Goal: Book appointment/travel/reservation

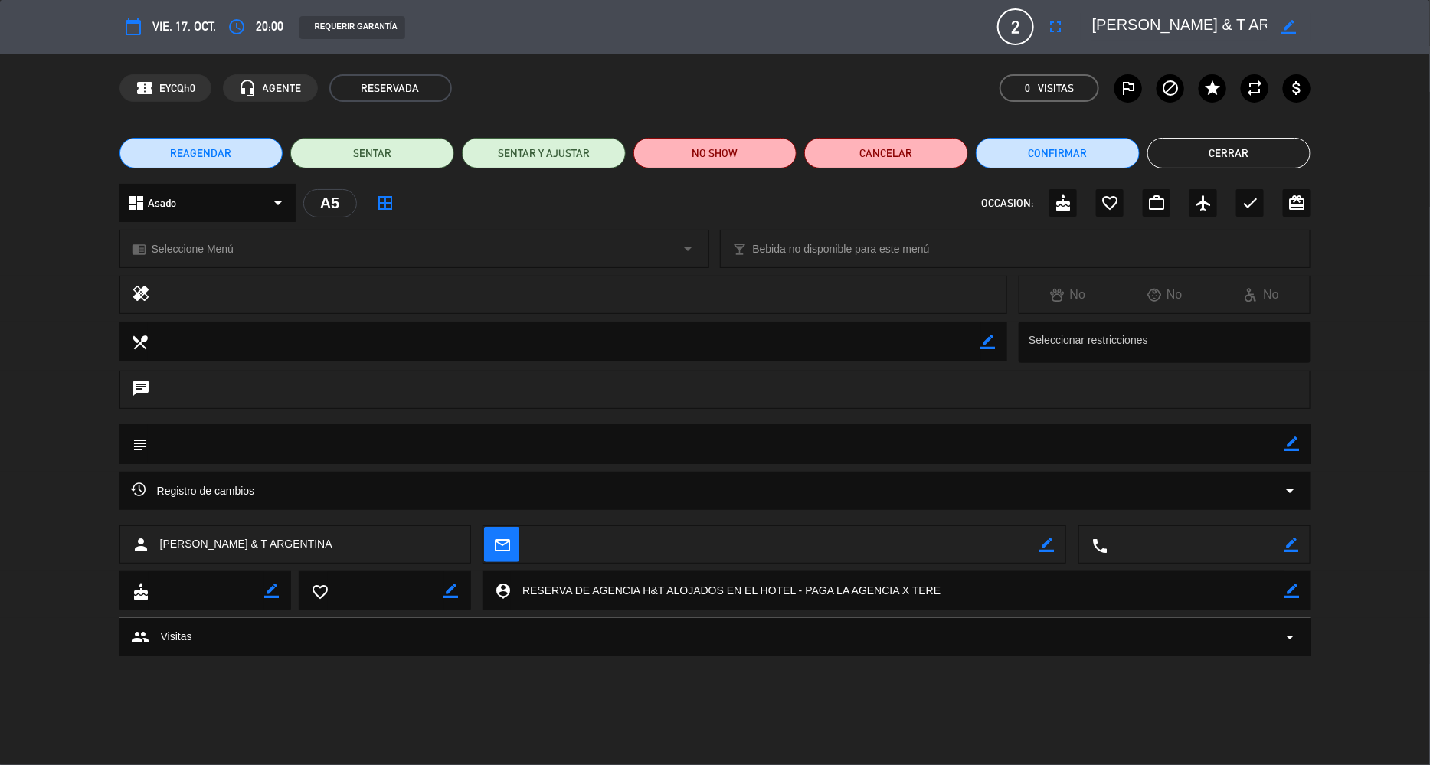
click at [1251, 147] on button "Cerrar" at bounding box center [1229, 153] width 164 height 31
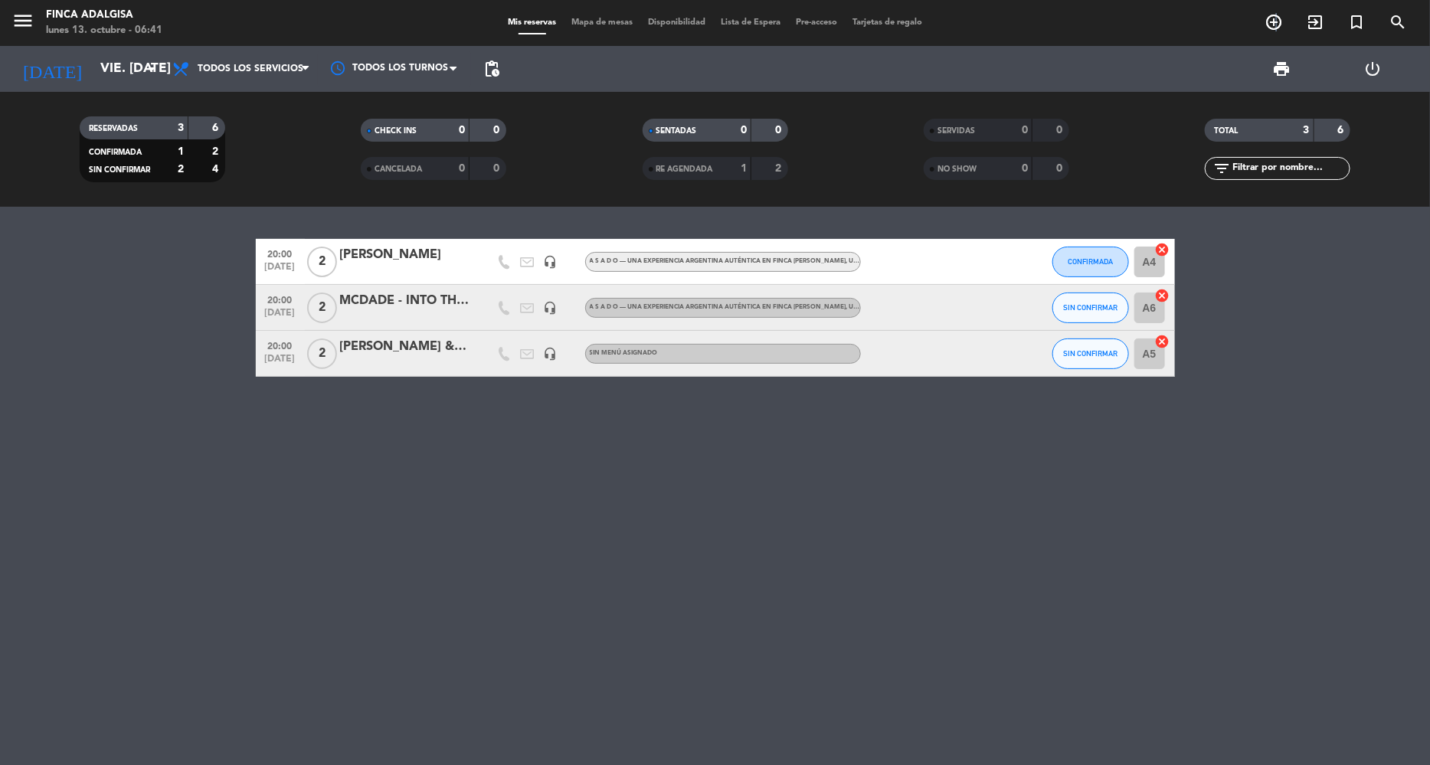
click at [1277, 25] on icon "add_circle_outline" at bounding box center [1273, 22] width 18 height 18
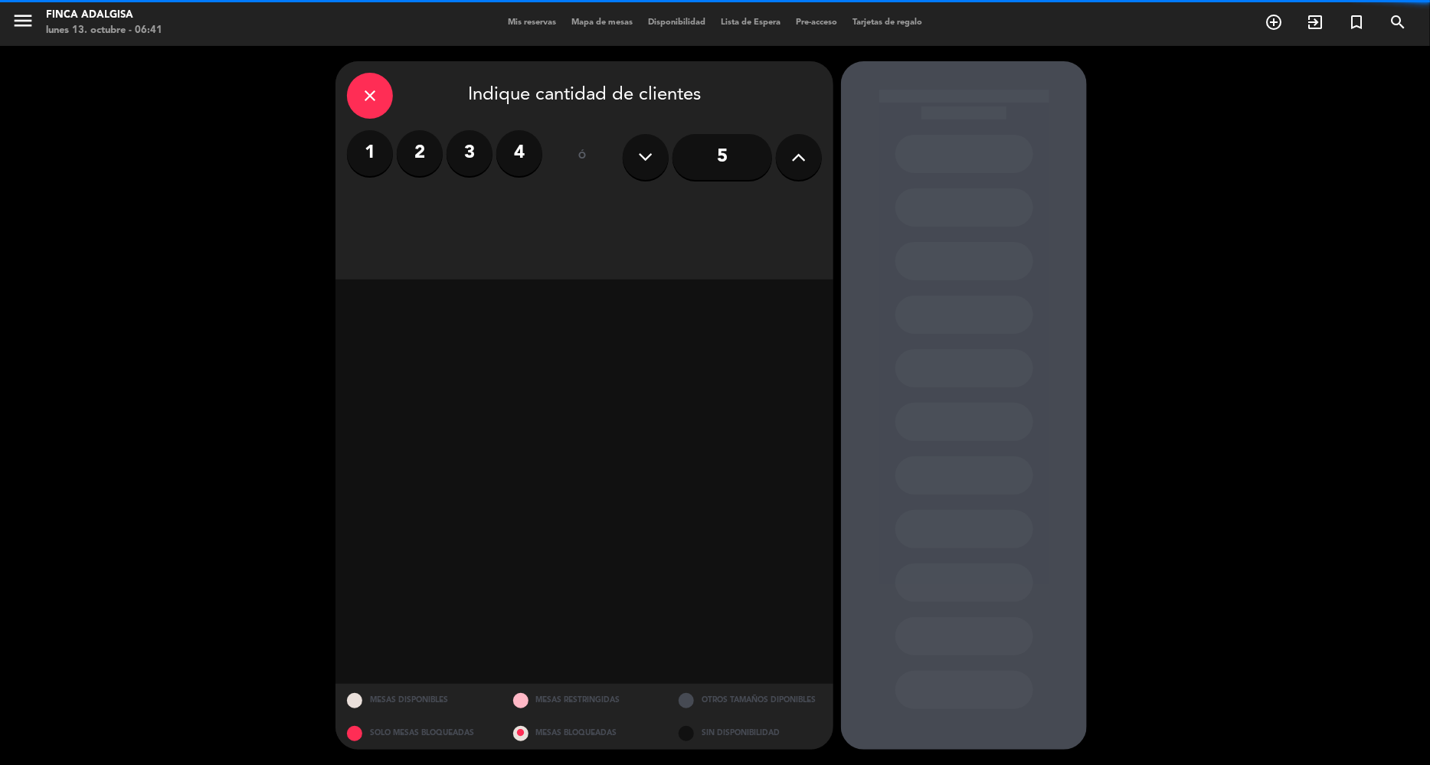
click at [535, 155] on label "4" at bounding box center [519, 153] width 46 height 46
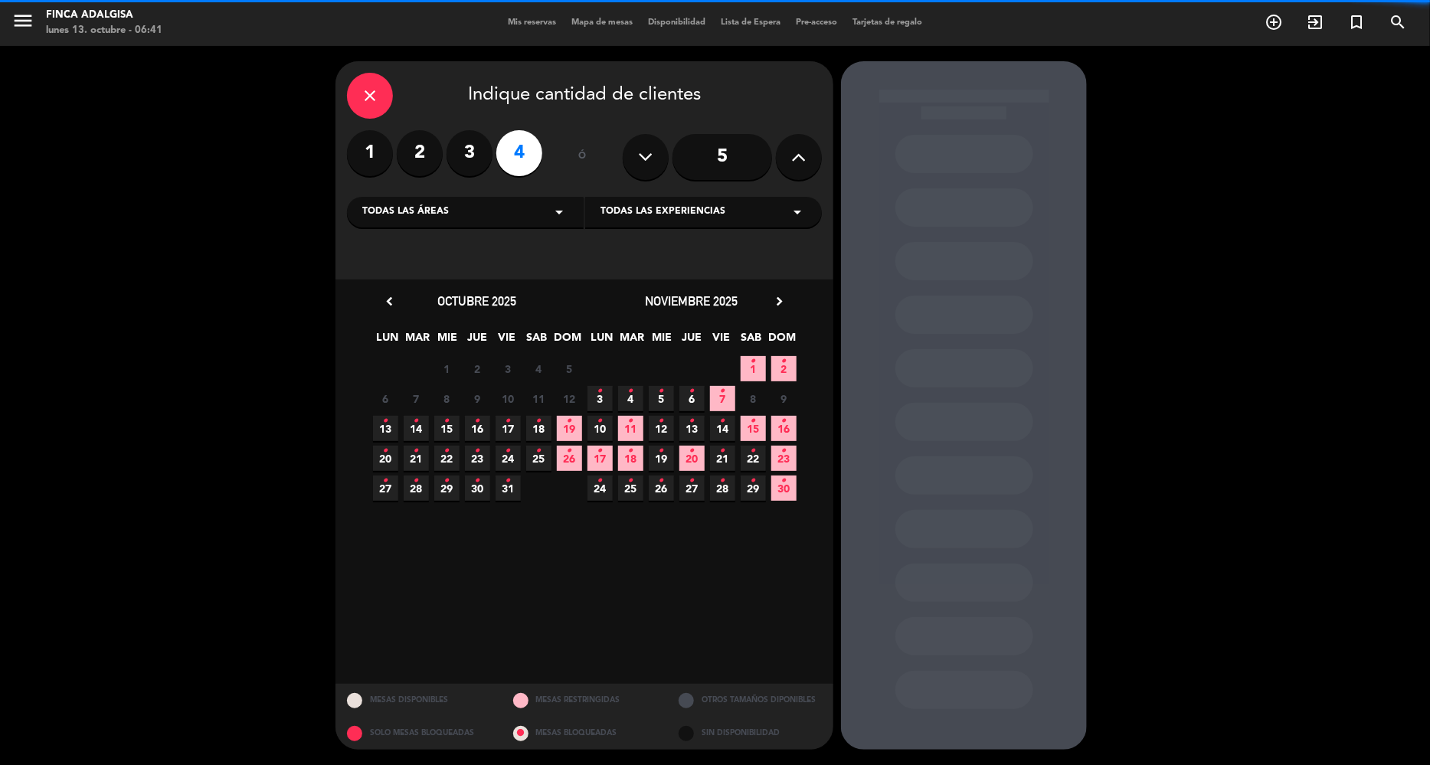
click at [530, 209] on div "Todas las áreas arrow_drop_down" at bounding box center [465, 212] width 237 height 31
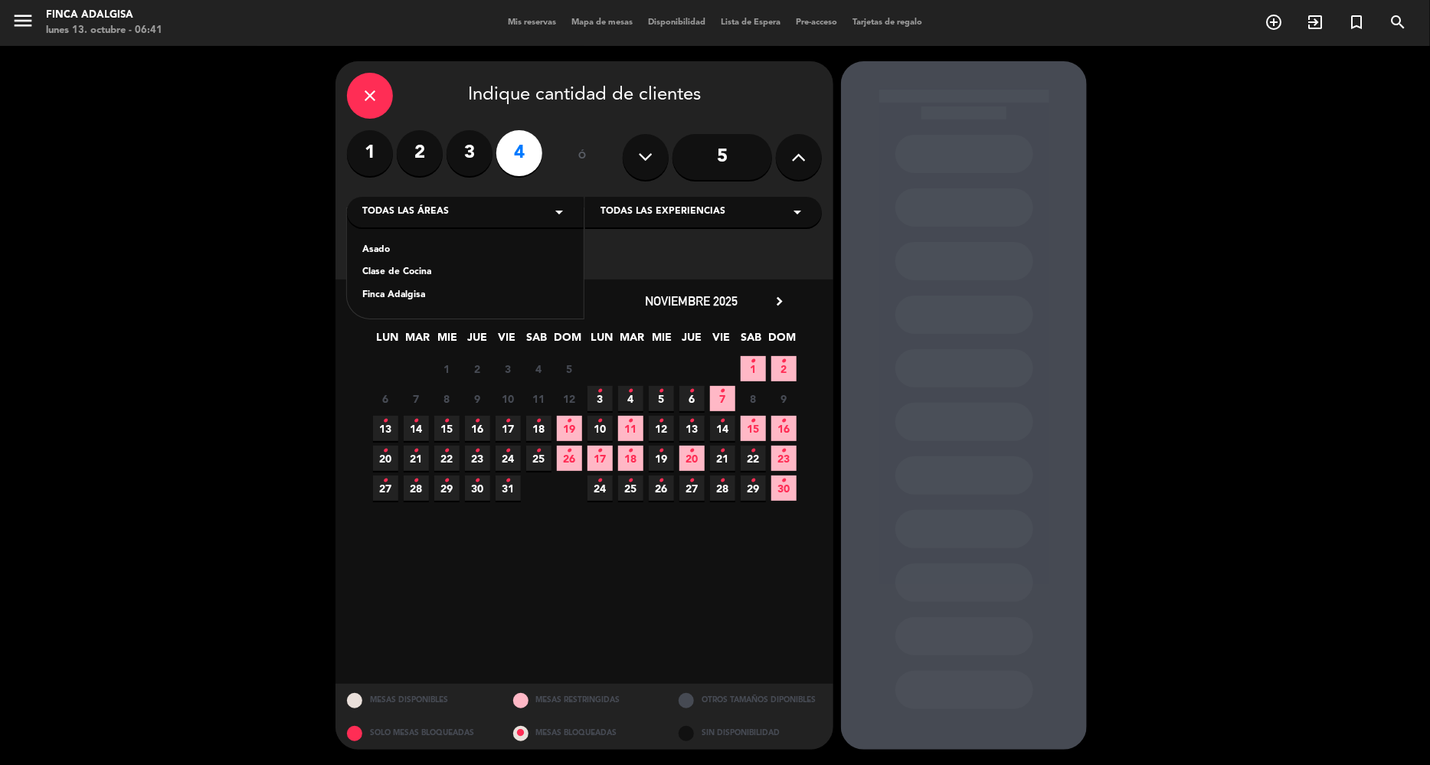
click at [417, 257] on div "Asado" at bounding box center [465, 250] width 206 height 15
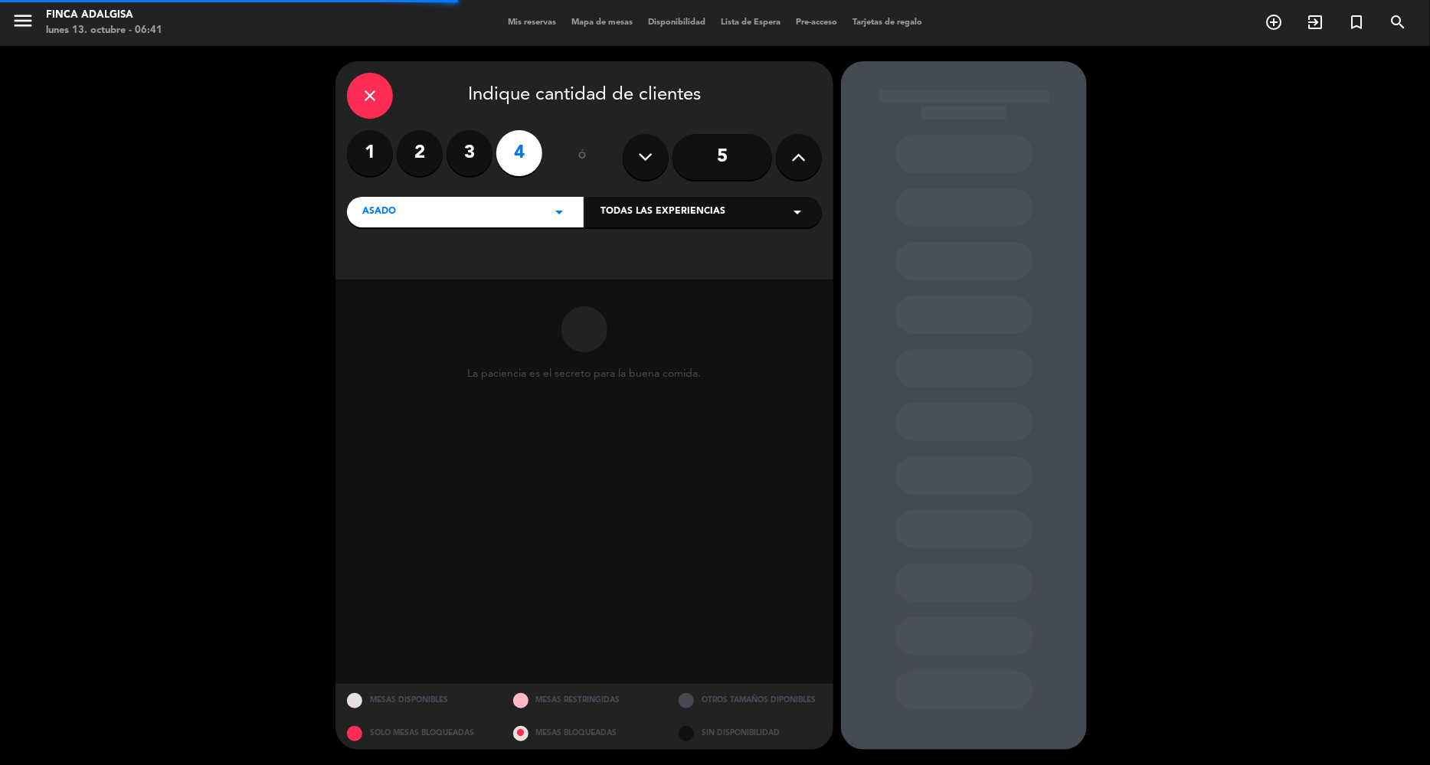
click at [679, 220] on div "Todas las experiencias arrow_drop_down" at bounding box center [703, 212] width 237 height 31
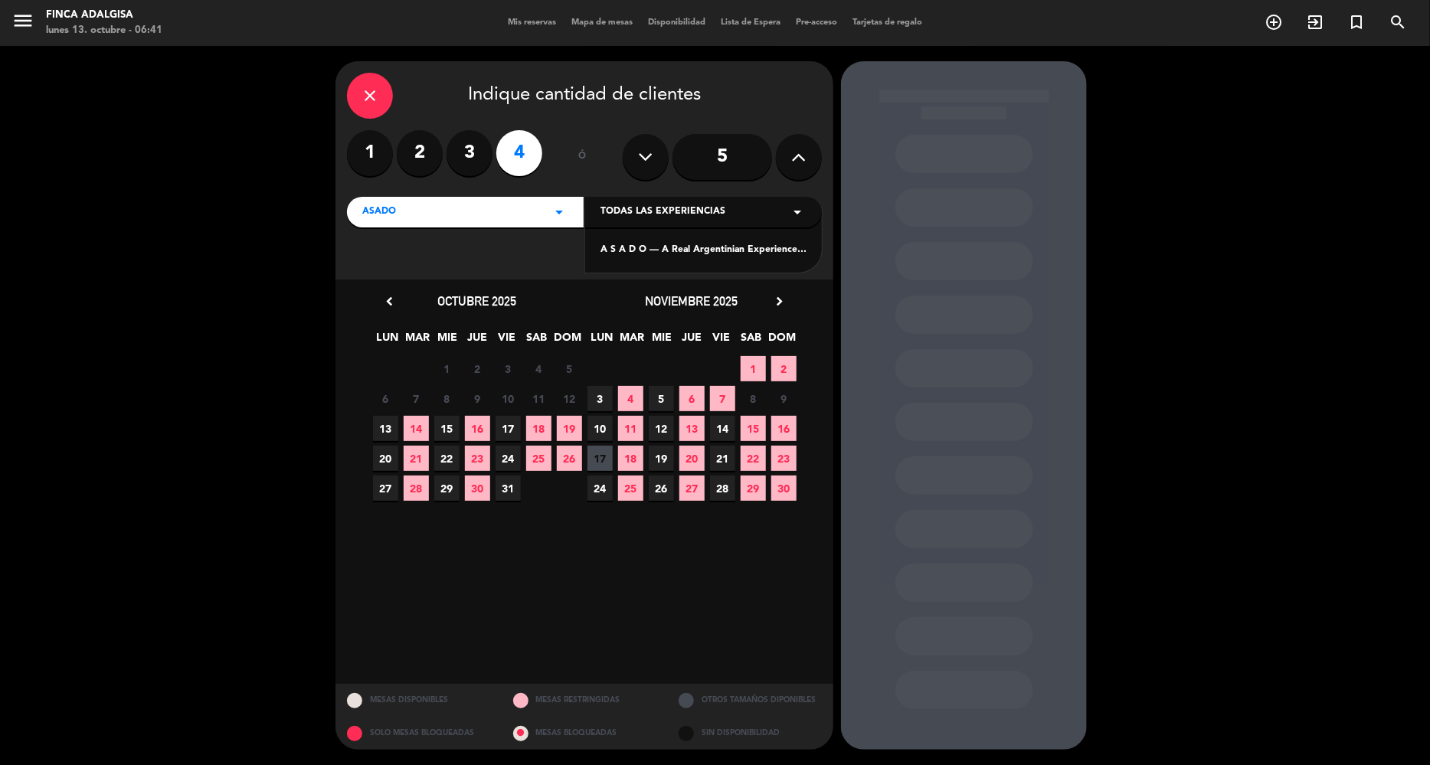
click at [659, 251] on div "A S A D O — A Real Argentinian Experience at [GEOGRAPHIC_DATA][PERSON_NAME]" at bounding box center [703, 250] width 206 height 15
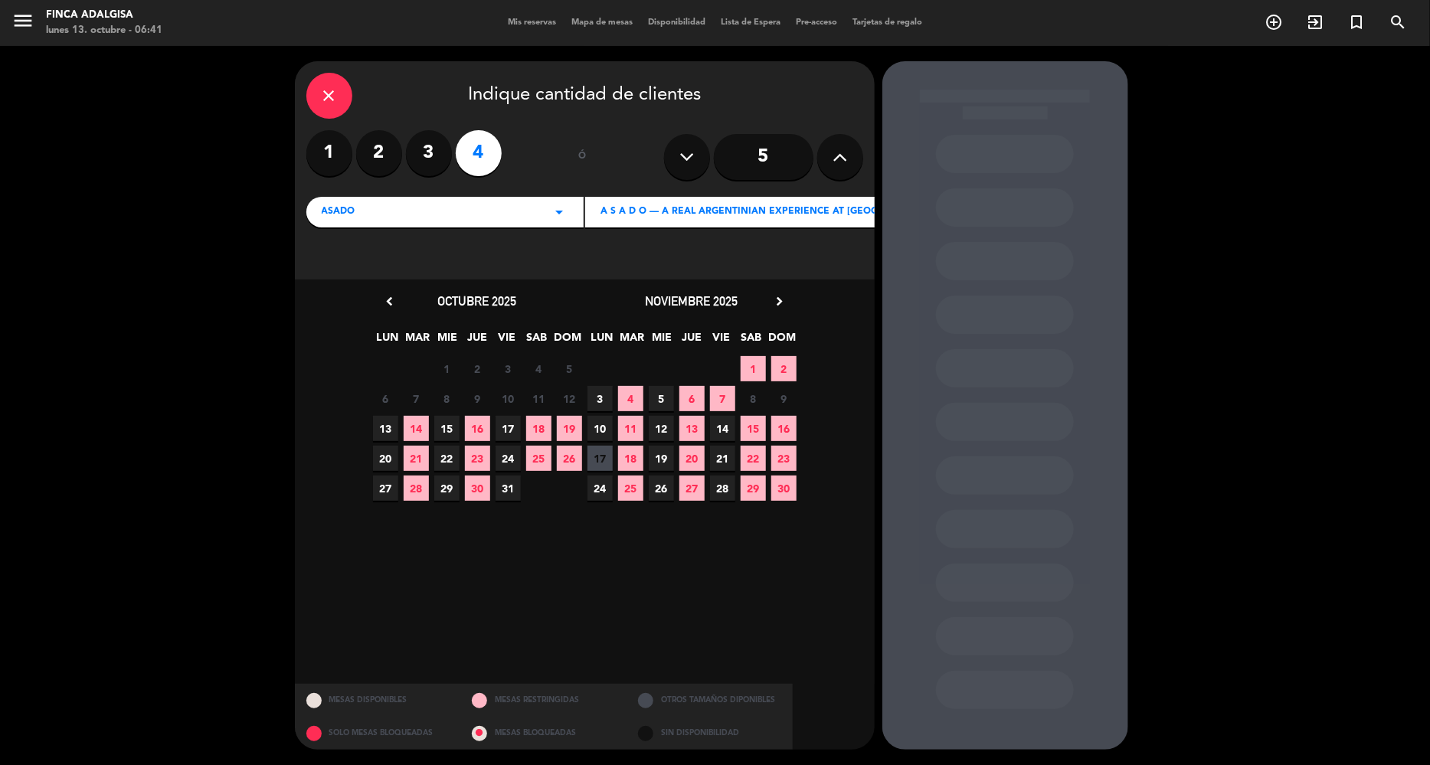
click at [721, 457] on span "21" at bounding box center [722, 458] width 25 height 25
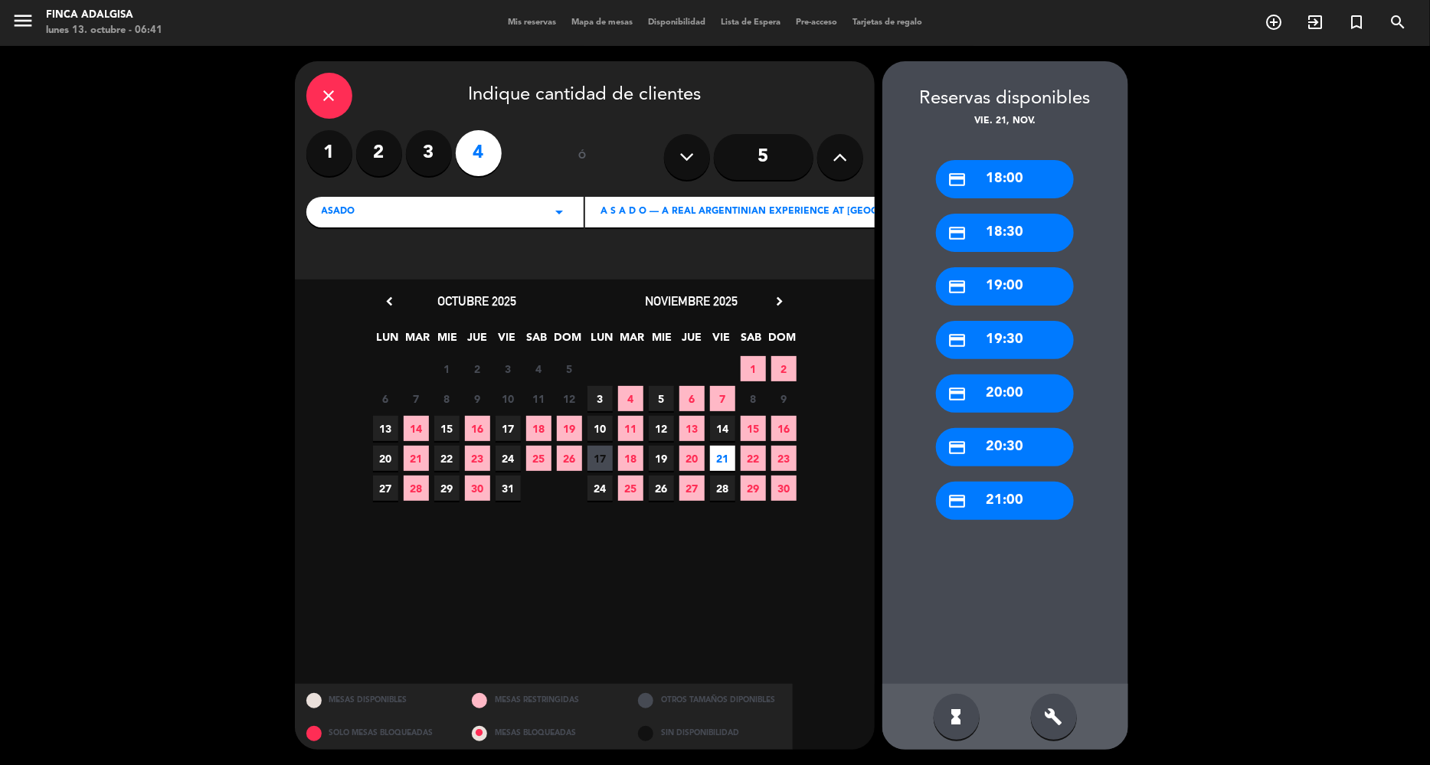
click at [963, 392] on div "credit_card 20:00" at bounding box center [1005, 394] width 138 height 38
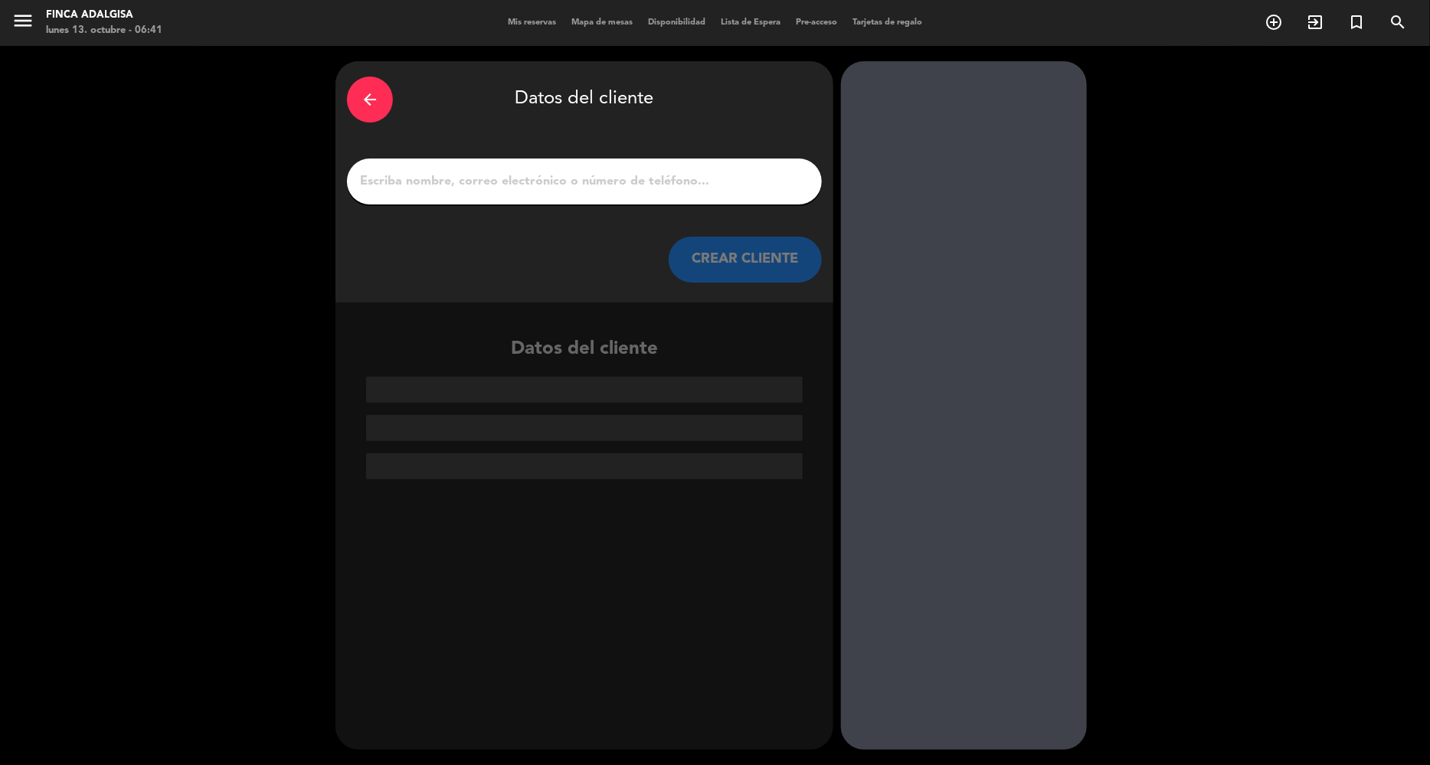
click at [517, 168] on div at bounding box center [584, 182] width 475 height 46
click at [414, 192] on div at bounding box center [584, 182] width 475 height 46
click at [414, 188] on input "1" at bounding box center [584, 181] width 452 height 21
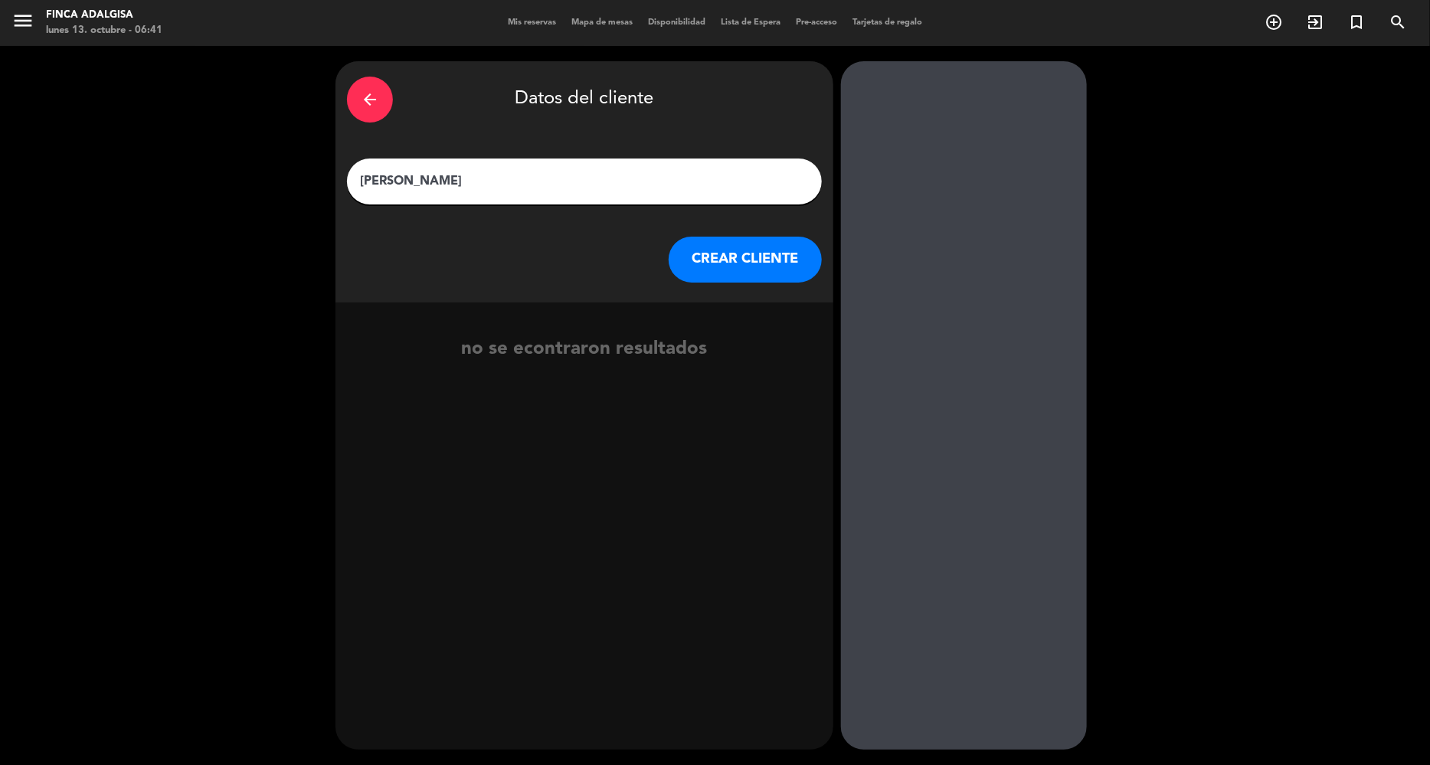
type input "[PERSON_NAME]"
click at [725, 257] on button "CREAR CLIENTE" at bounding box center [745, 260] width 153 height 46
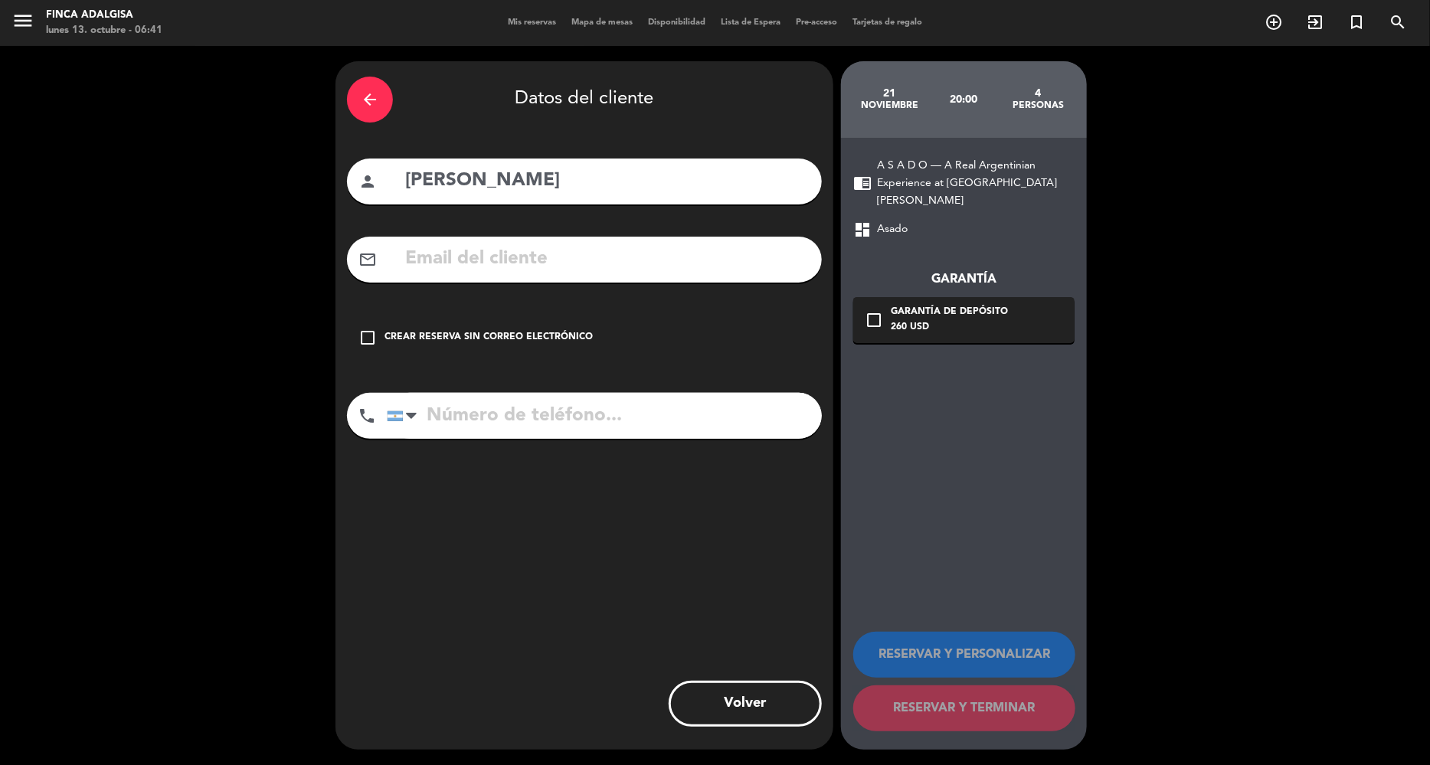
click at [421, 335] on div "Crear reserva sin correo electrónico" at bounding box center [488, 337] width 208 height 15
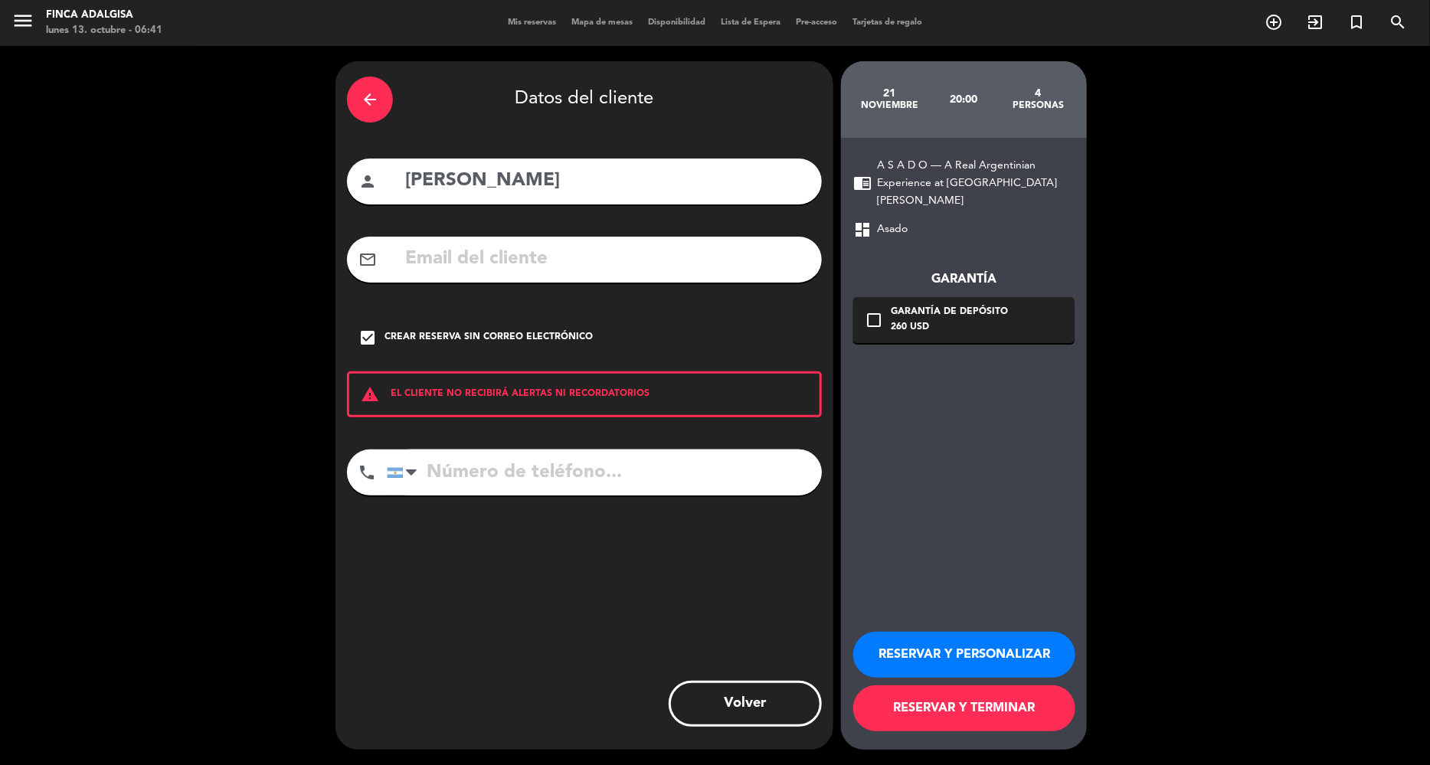
click at [940, 662] on button "RESERVAR Y PERSONALIZAR" at bounding box center [964, 655] width 222 height 46
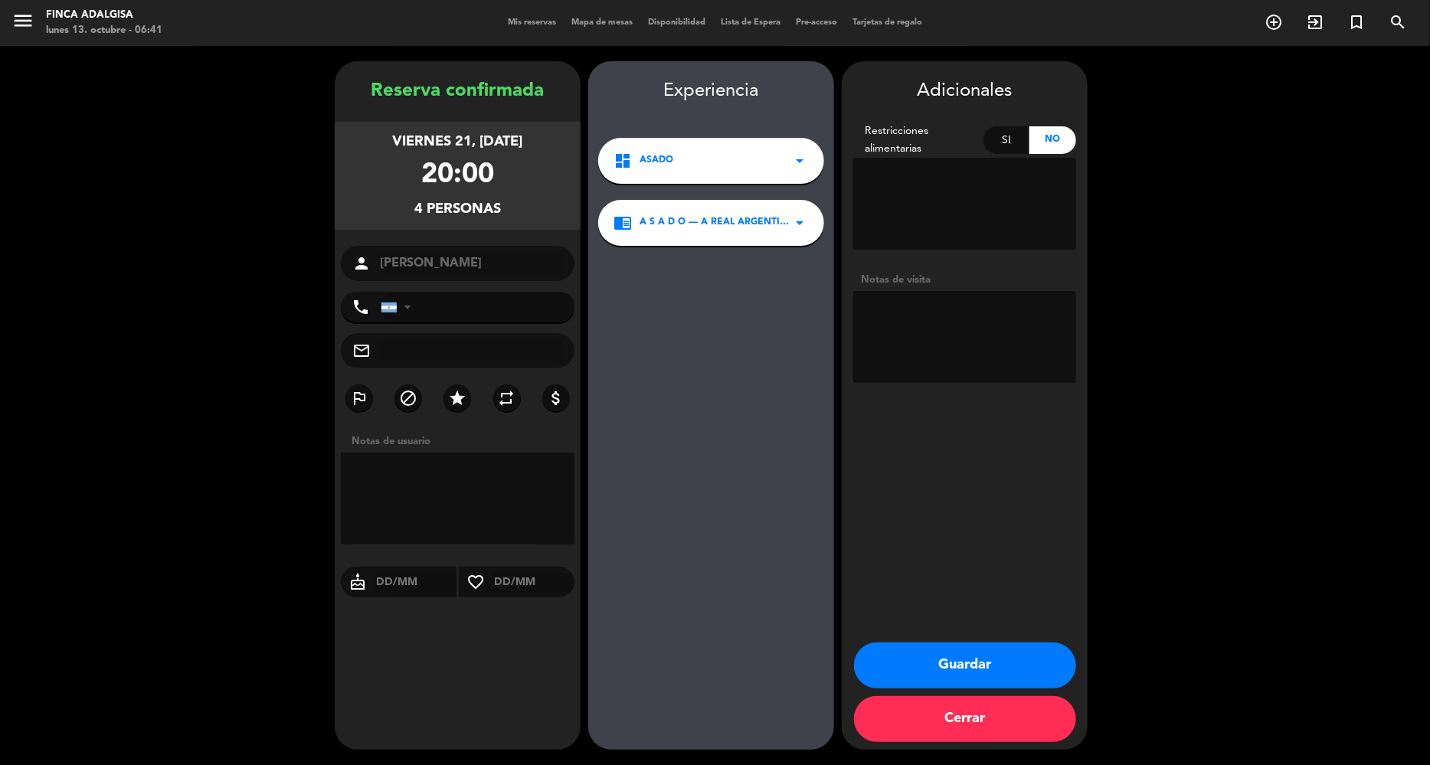
click at [436, 461] on textarea at bounding box center [458, 499] width 234 height 92
paste textarea "De: [PERSON_NAME] <[EMAIL_ADDRESS][DOMAIN_NAME]> Enviado el: [PERSON_NAME] 12 o…"
type textarea "De: [PERSON_NAME] <[EMAIL_ADDRESS][DOMAIN_NAME]> Enviado el: [PERSON_NAME] 12 o…"
click at [954, 670] on button "Guardar" at bounding box center [965, 666] width 222 height 46
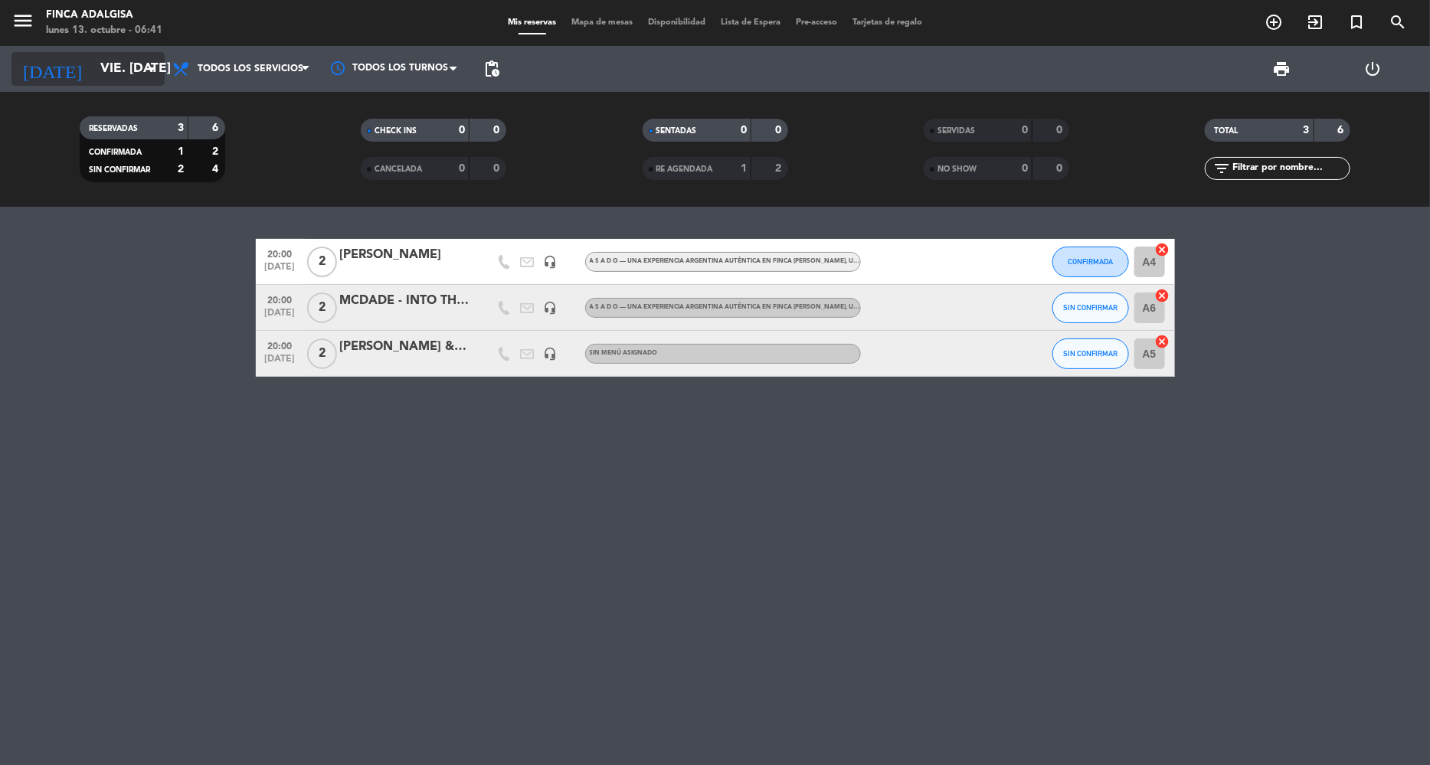
click at [103, 64] on input "vie. [DATE]" at bounding box center [178, 69] width 170 height 31
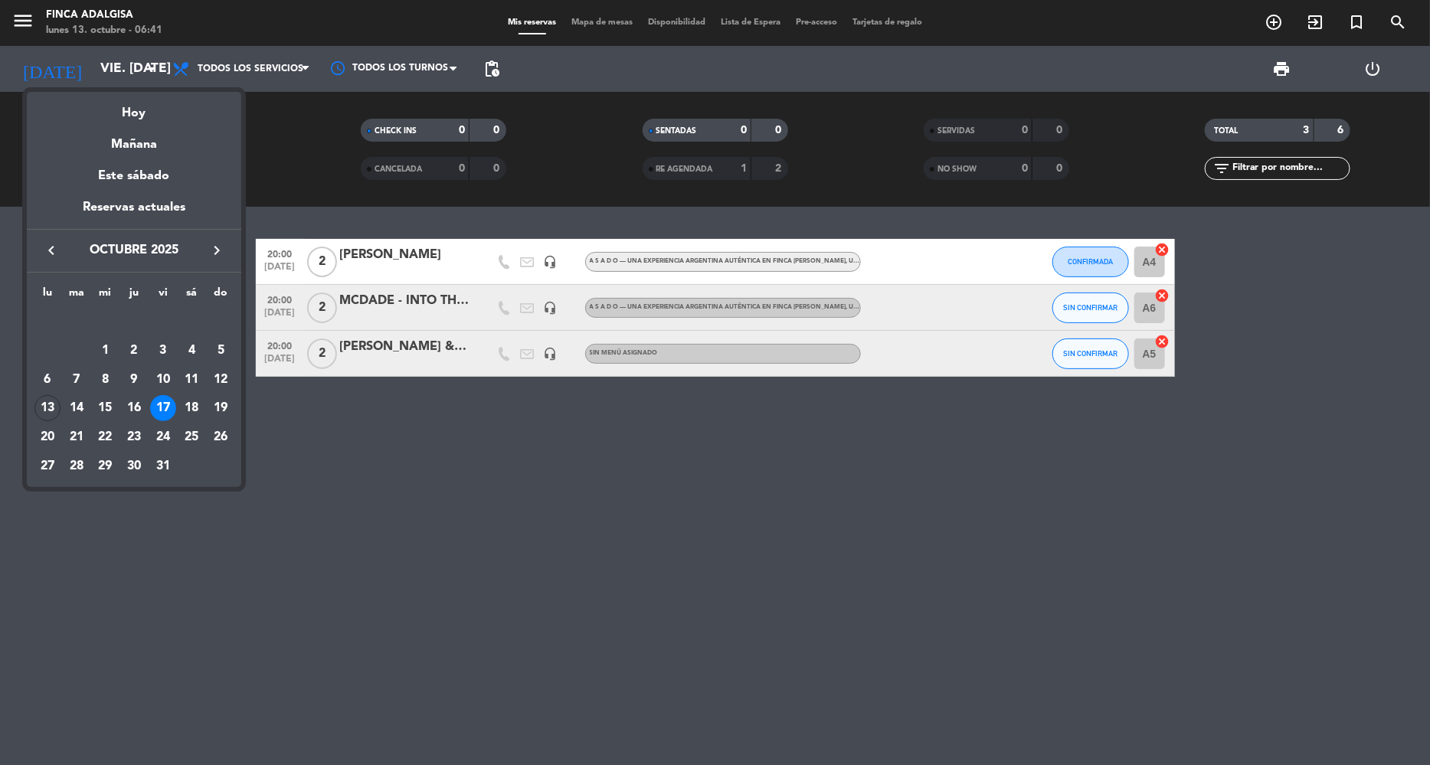
click at [211, 254] on icon "keyboard_arrow_right" at bounding box center [217, 250] width 18 height 18
click at [165, 403] on div "21" at bounding box center [163, 408] width 26 height 26
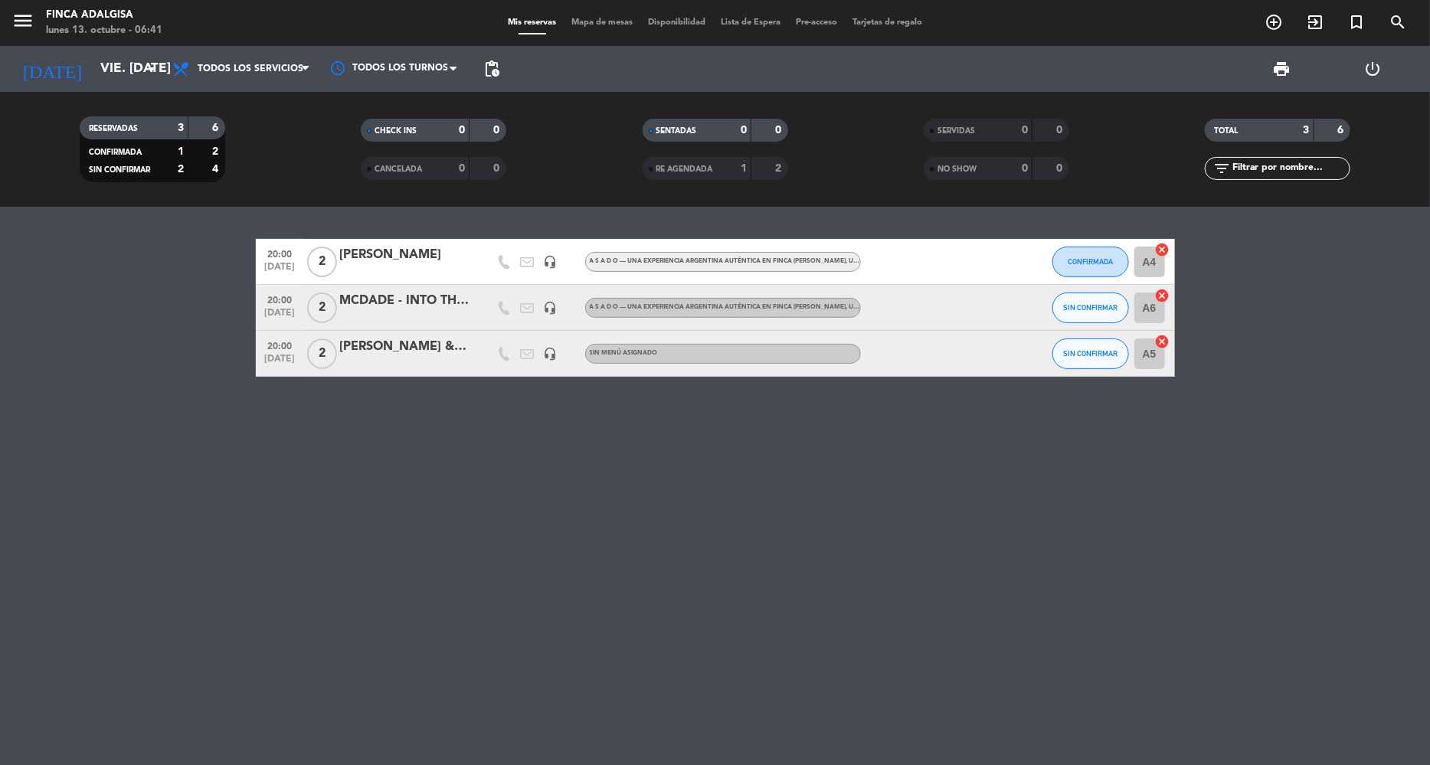
type input "vie. [DATE]"
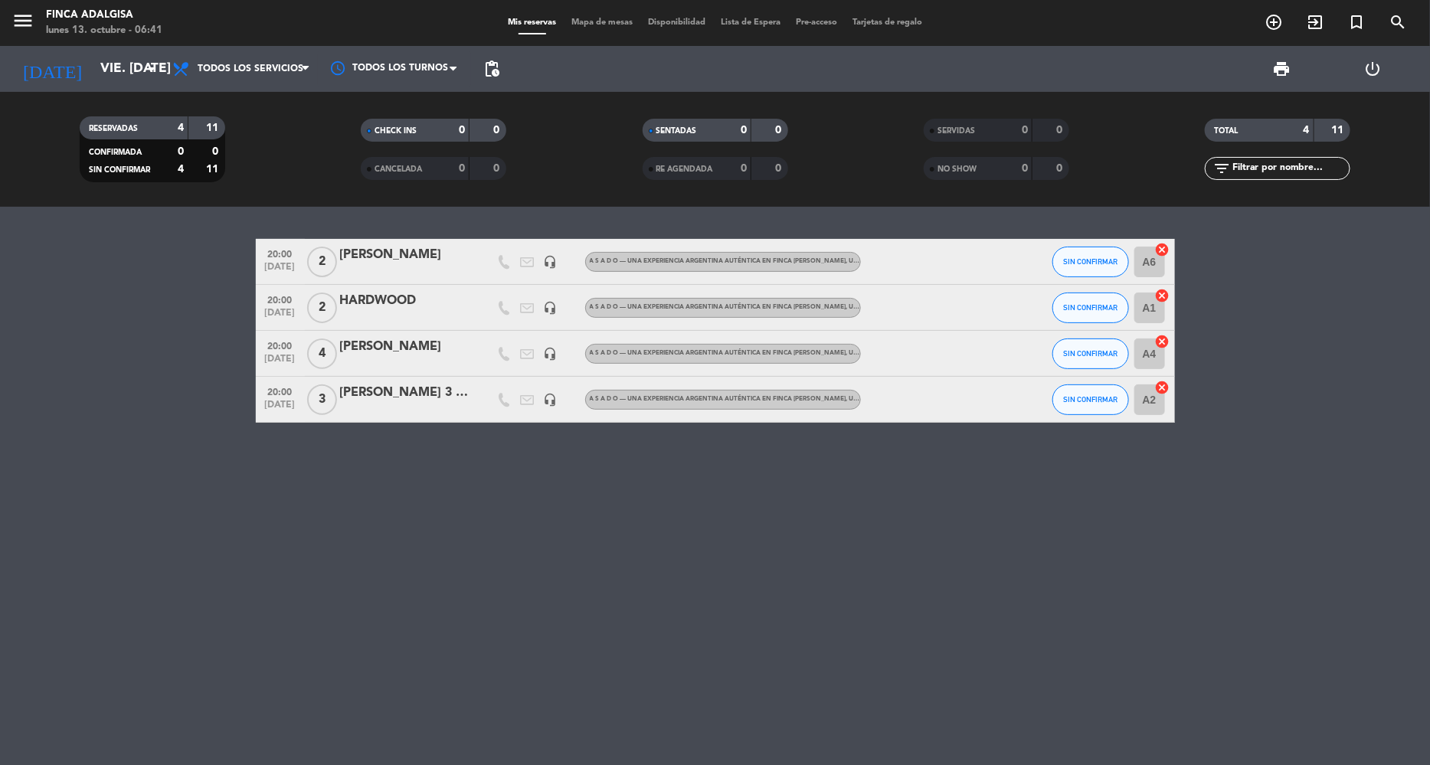
click at [374, 345] on div "[PERSON_NAME]" at bounding box center [405, 347] width 130 height 20
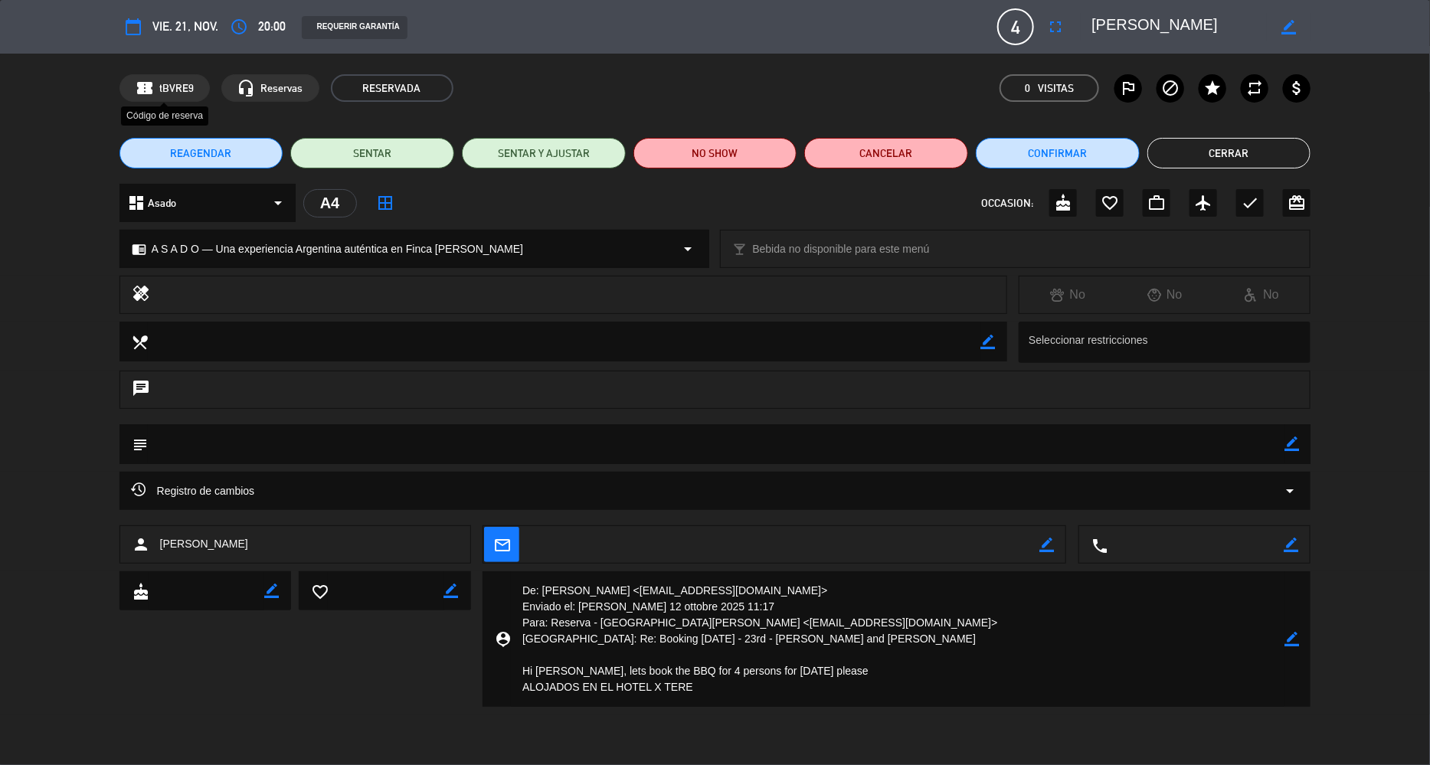
drag, startPoint x: 160, startPoint y: 90, endPoint x: 149, endPoint y: 90, distance: 10.7
click at [149, 90] on span "confirmation_number" at bounding box center [145, 88] width 18 height 18
drag, startPoint x: 156, startPoint y: 88, endPoint x: 227, endPoint y: 86, distance: 70.5
click at [227, 86] on div "confirmation_number tBVRE9 headset_mic Reservas Reservas RESERVADA 0 Visitas ou…" at bounding box center [715, 88] width 1192 height 28
click at [201, 83] on div "confirmation_number tBVRE9" at bounding box center [164, 88] width 90 height 28
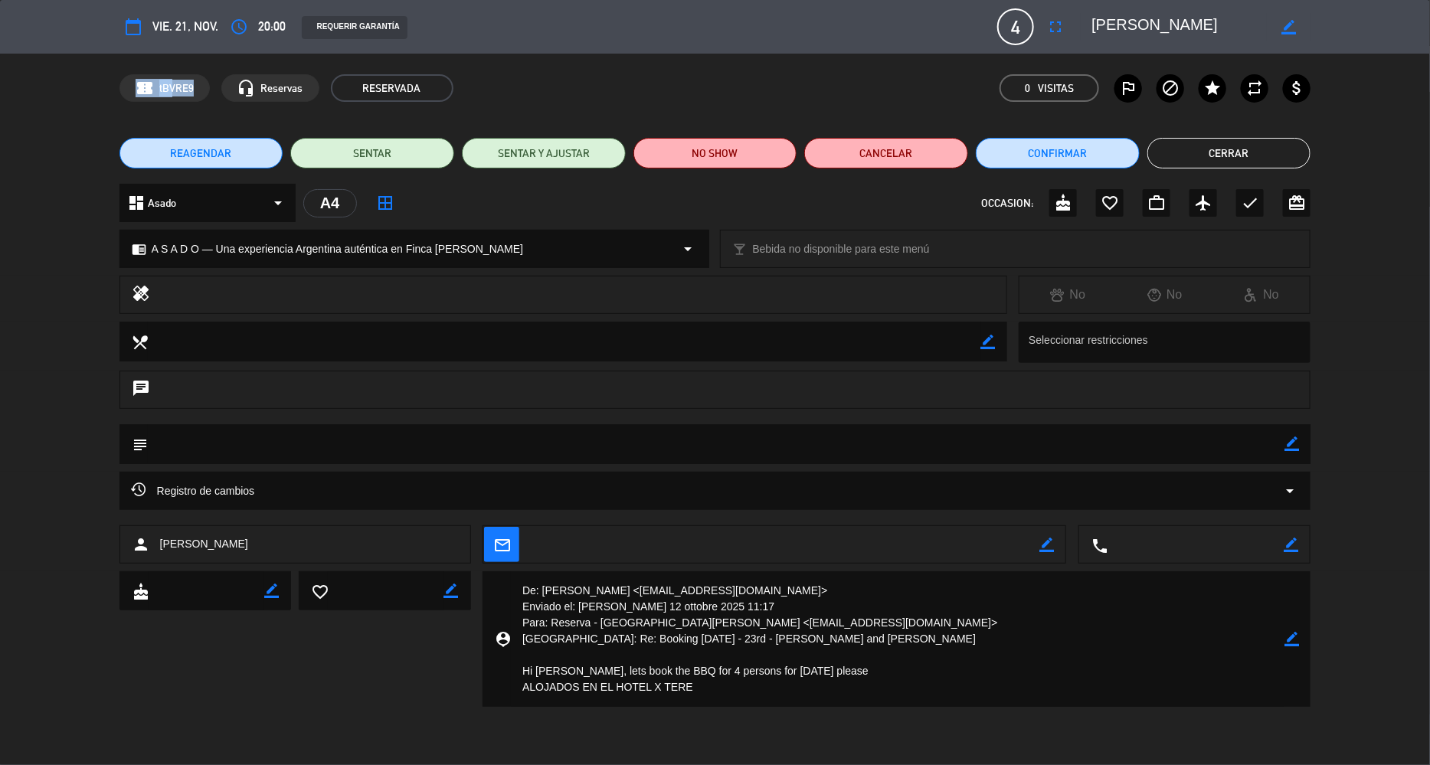
drag, startPoint x: 199, startPoint y: 83, endPoint x: 149, endPoint y: 91, distance: 51.1
click at [149, 91] on div "confirmation_number tBVRE9" at bounding box center [164, 88] width 90 height 28
click at [149, 111] on div "confirmation_number tBVRE9 headset_mic Reservas RESERVADA 0 Visitas outlined_fl…" at bounding box center [715, 88] width 1430 height 69
drag, startPoint x: 199, startPoint y: 87, endPoint x: 155, endPoint y: 87, distance: 43.7
click at [155, 87] on div "confirmation_number tBVRE9" at bounding box center [164, 88] width 90 height 28
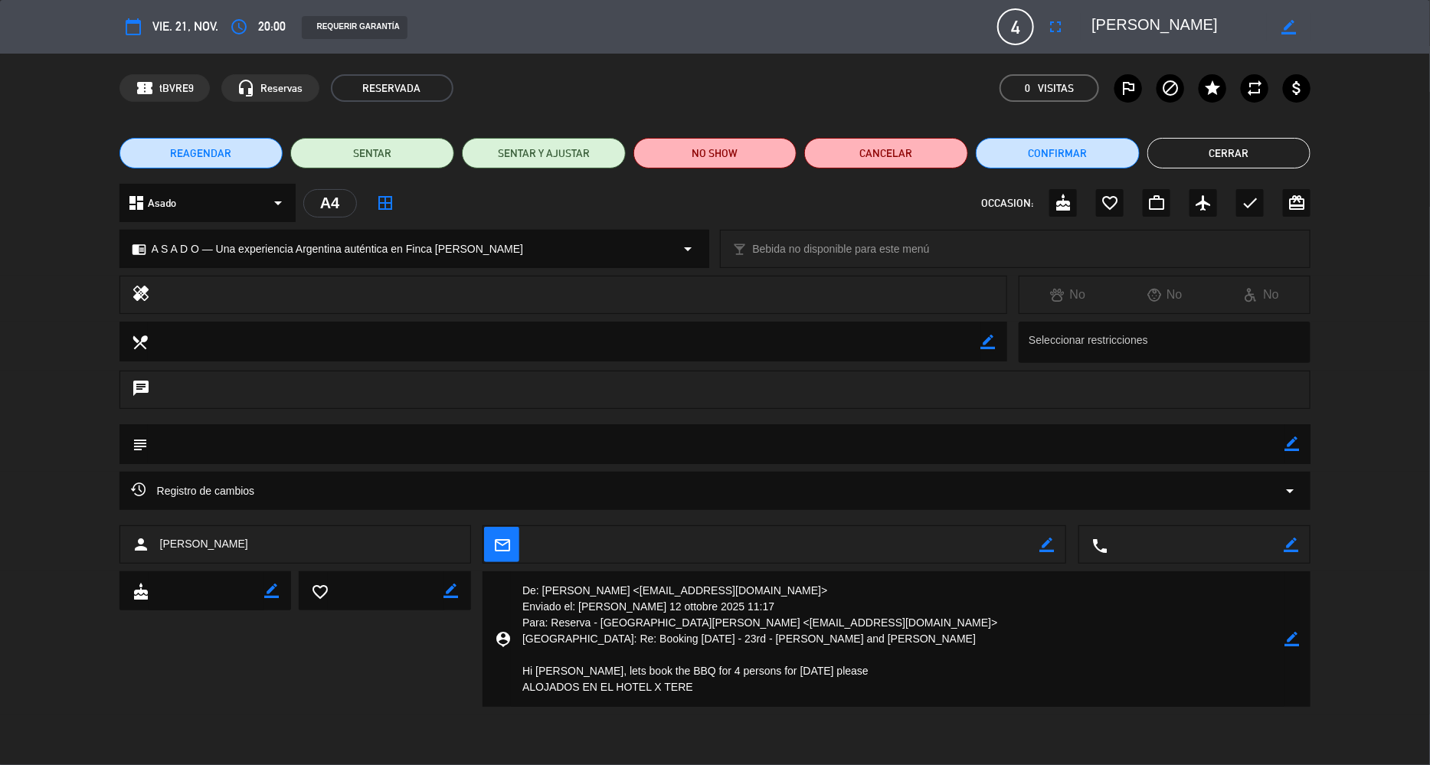
copy div "tBVRE9"
